Goal: Task Accomplishment & Management: Use online tool/utility

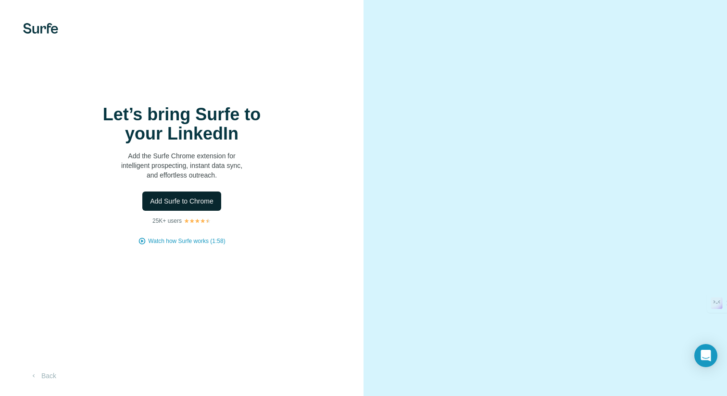
click at [183, 205] on span "Add Surfe to Chrome" at bounding box center [182, 201] width 64 height 10
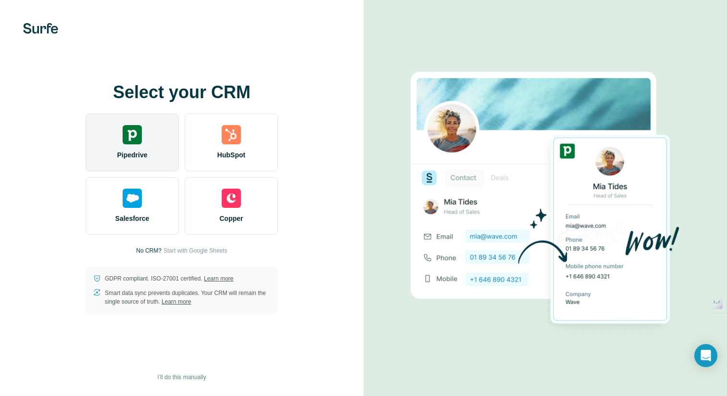
click at [140, 149] on div "Pipedrive" at bounding box center [132, 143] width 93 height 58
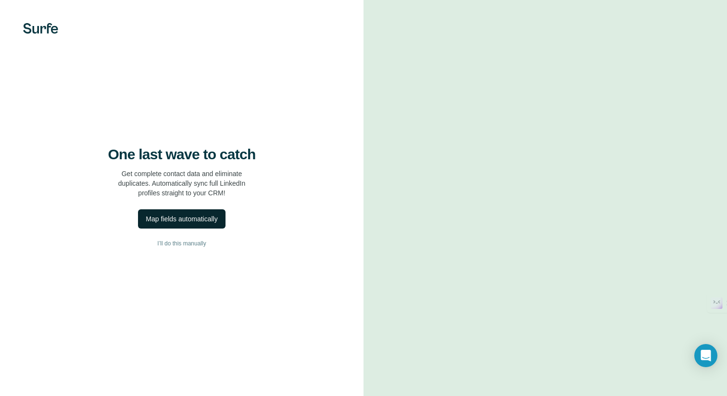
click at [193, 219] on div "Map fields automatically" at bounding box center [182, 219] width 72 height 10
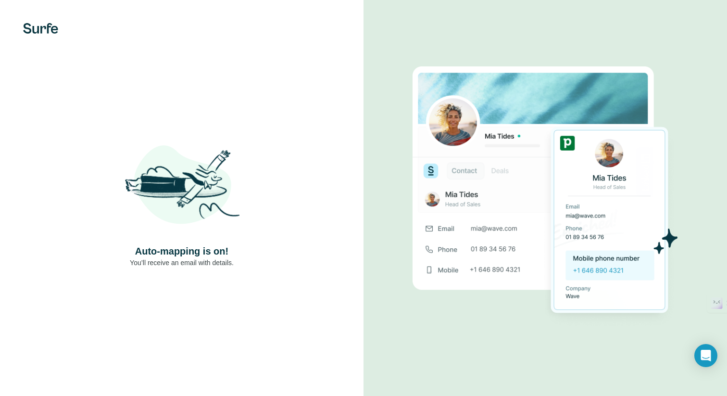
click at [202, 269] on div "Auto-mapping is on! You’ll receive an email with details." at bounding box center [182, 198] width 364 height 396
